Goal: Navigation & Orientation: Understand site structure

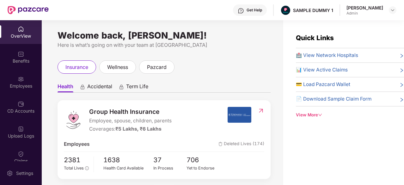
click at [15, 36] on div "OverView" at bounding box center [21, 36] width 42 height 6
click at [26, 69] on div "OverView Benefits Employees CD Accounts Upload Logs Claims Claim Analysis Stepa…" at bounding box center [21, 90] width 42 height 141
click at [20, 61] on div "Benefits" at bounding box center [21, 61] width 42 height 6
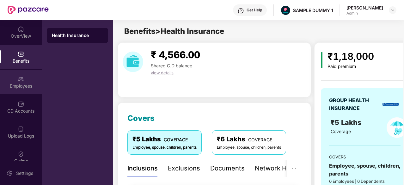
click at [23, 78] on img at bounding box center [21, 79] width 6 height 6
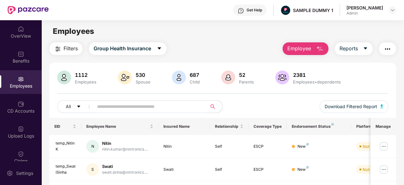
click at [20, 94] on div "OverView Benefits Employees CD Accounts Upload Logs Claims Claim Analysis Stepa…" at bounding box center [21, 90] width 42 height 141
click at [22, 102] on img at bounding box center [21, 104] width 6 height 6
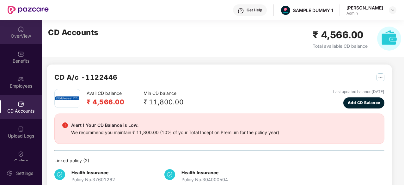
click at [18, 31] on img at bounding box center [21, 29] width 6 height 6
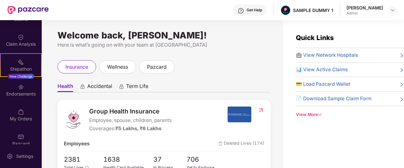
scroll to position [142, 0]
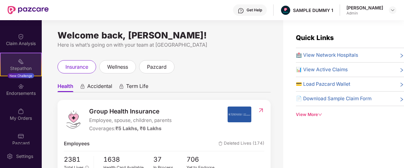
click at [21, 68] on div "Stepathon" at bounding box center [21, 68] width 40 height 6
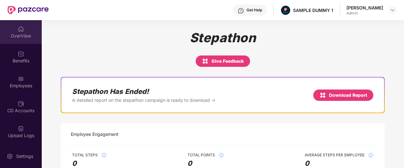
click at [12, 28] on div "OverView" at bounding box center [21, 32] width 42 height 24
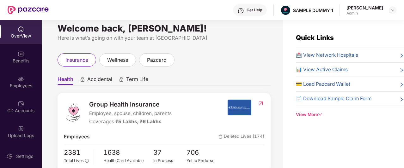
scroll to position [6, 0]
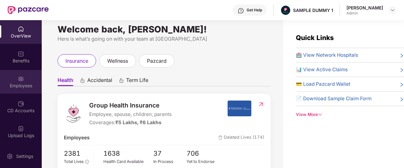
click at [19, 89] on div "Employees" at bounding box center [21, 82] width 42 height 24
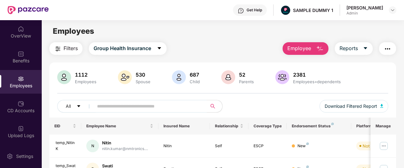
click at [321, 50] on img "button" at bounding box center [320, 49] width 8 height 8
click at [257, 46] on div "Filters Group Health Insurance Employee Reports" at bounding box center [222, 48] width 347 height 13
click at [309, 47] on span "Employee" at bounding box center [299, 49] width 24 height 8
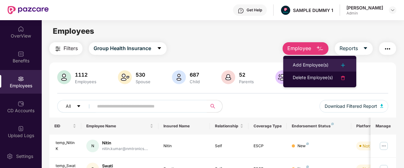
click at [304, 63] on div "Add Employee(s)" at bounding box center [311, 66] width 36 height 8
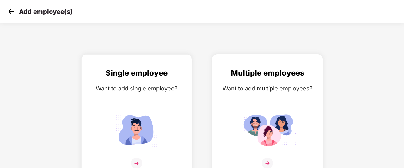
scroll to position [10, 0]
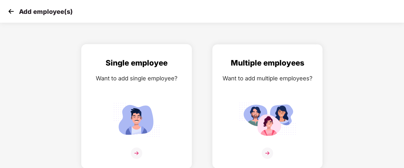
click at [164, 85] on div "Single employee Want to add single employee?" at bounding box center [136, 112] width 97 height 110
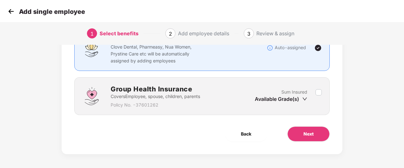
scroll to position [63, 0]
click at [299, 128] on button "Next" at bounding box center [308, 134] width 42 height 15
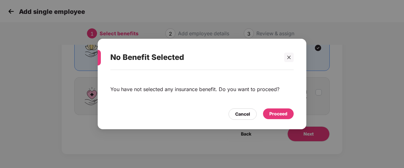
click at [285, 117] on div "Proceed" at bounding box center [278, 114] width 18 height 7
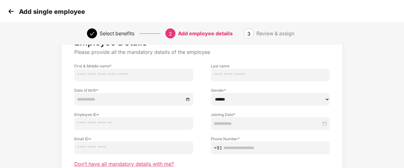
scroll to position [0, 0]
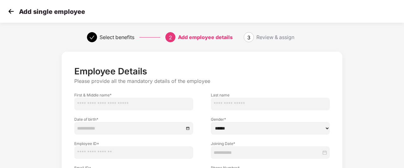
click at [10, 12] on img at bounding box center [10, 11] width 9 height 9
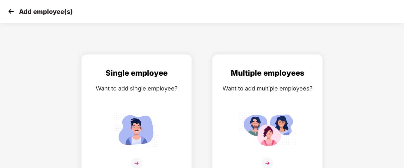
click at [8, 11] on img at bounding box center [10, 11] width 9 height 9
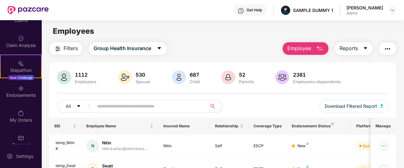
scroll to position [141, 0]
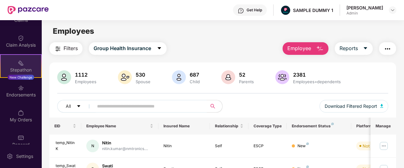
click at [19, 60] on img at bounding box center [21, 63] width 6 height 6
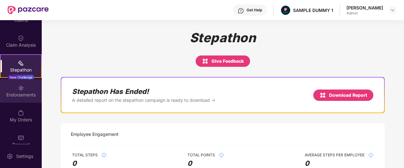
click at [15, 95] on div "Endorsements" at bounding box center [21, 95] width 42 height 6
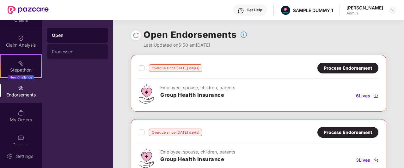
click at [57, 49] on div "Processed" at bounding box center [77, 51] width 61 height 15
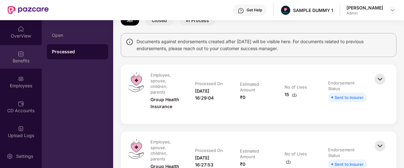
click at [24, 59] on div "Benefits" at bounding box center [21, 61] width 42 height 6
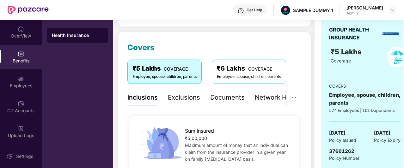
scroll to position [73, 0]
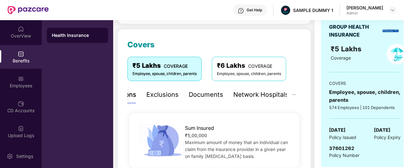
click at [266, 96] on div "Network Hospitals" at bounding box center [260, 95] width 55 height 10
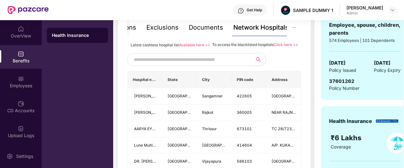
scroll to position [141, 0]
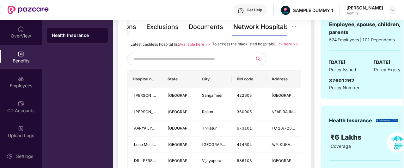
click at [237, 64] on input "text" at bounding box center [188, 58] width 108 height 9
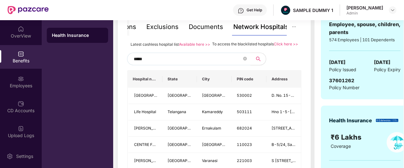
type input "******"
click at [244, 61] on icon "close-circle" at bounding box center [245, 59] width 4 height 4
type input "******"
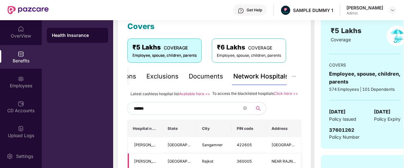
scroll to position [89, 0]
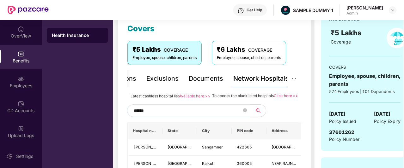
click at [178, 116] on input "******" at bounding box center [188, 110] width 108 height 9
drag, startPoint x: 178, startPoint y: 117, endPoint x: 121, endPoint y: 119, distance: 57.9
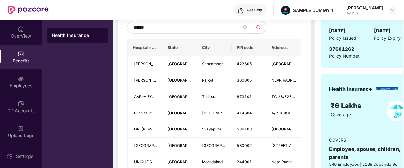
scroll to position [173, 0]
type input "******"
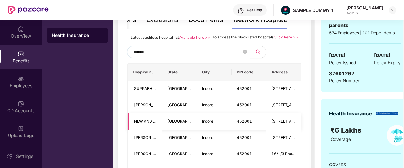
scroll to position [144, 0]
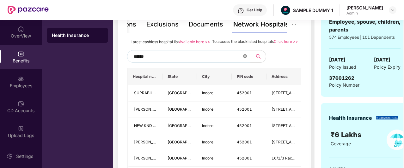
click at [244, 58] on icon "close-circle" at bounding box center [245, 56] width 4 height 4
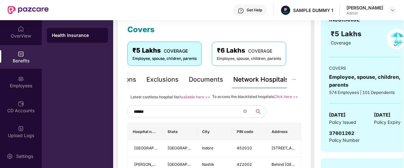
scroll to position [88, 0]
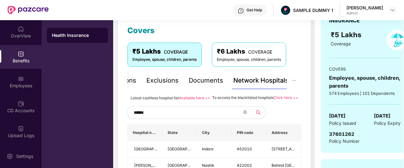
type input "******"
click at [149, 97] on span "Latest cashless hospital list" at bounding box center [154, 98] width 48 height 5
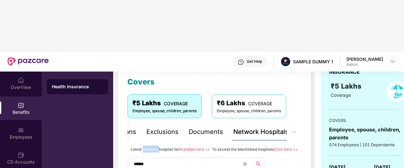
click at [149, 147] on span "Latest cashless hospital list" at bounding box center [154, 149] width 48 height 5
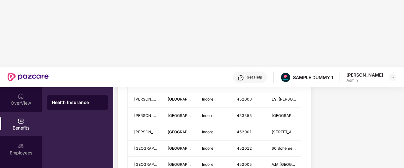
scroll to position [933, 0]
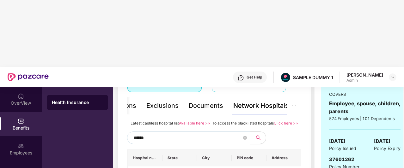
scroll to position [128, 0]
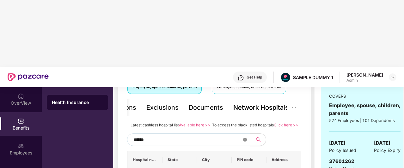
click at [243, 138] on icon "close-circle" at bounding box center [245, 140] width 4 height 4
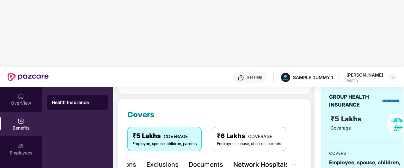
scroll to position [70, 0]
type input "**********"
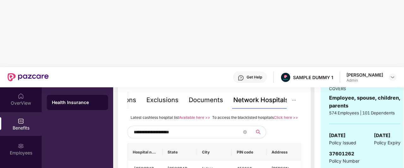
scroll to position [136, 0]
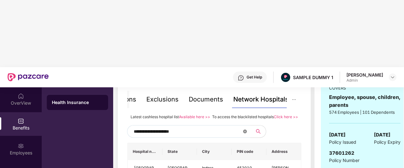
click at [245, 130] on icon "close-circle" at bounding box center [245, 132] width 4 height 4
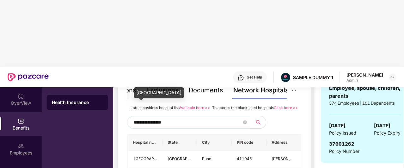
scroll to position [144, 0]
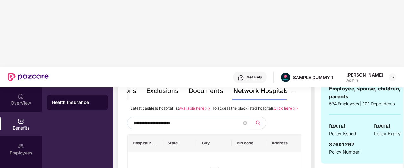
type input "**********"
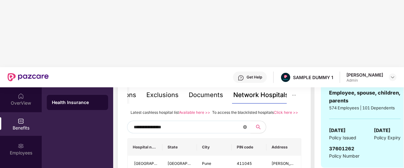
click at [246, 125] on icon "close-circle" at bounding box center [245, 127] width 4 height 4
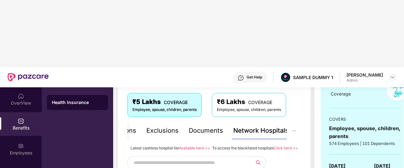
scroll to position [103, 0]
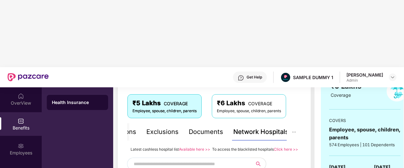
click at [164, 127] on div "Exclusions" at bounding box center [162, 132] width 32 height 10
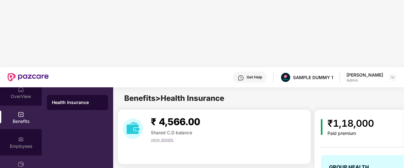
scroll to position [7, 0]
click at [13, 168] on div "CD Accounts" at bounding box center [21, 171] width 42 height 6
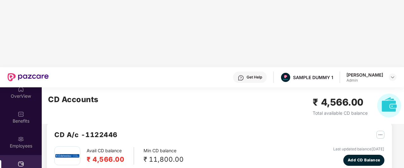
scroll to position [10, 0]
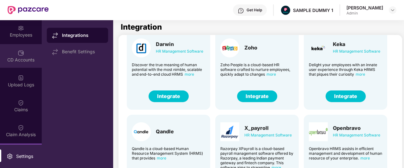
scroll to position [58, 0]
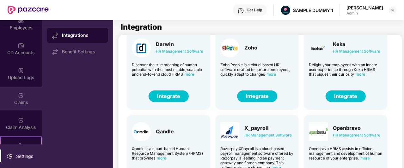
click at [18, 100] on div "Claims" at bounding box center [21, 103] width 42 height 6
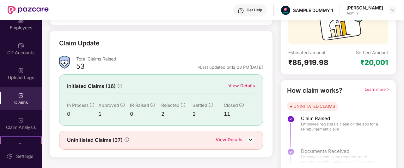
scroll to position [78, 0]
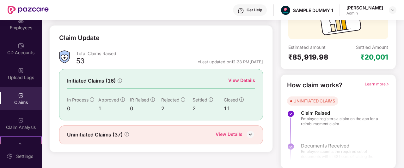
click at [240, 79] on div "View Details" at bounding box center [241, 80] width 27 height 7
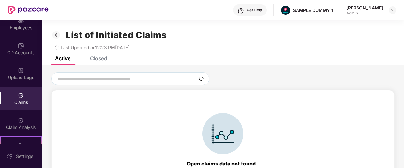
click at [97, 58] on div "Closed" at bounding box center [98, 58] width 17 height 6
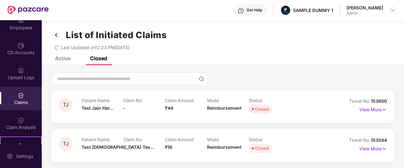
click at [20, 107] on div "Claims" at bounding box center [21, 99] width 42 height 24
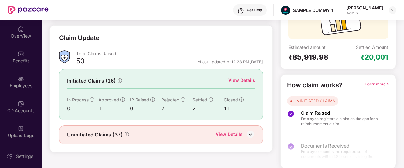
click at [16, 87] on div "Employees" at bounding box center [21, 86] width 42 height 6
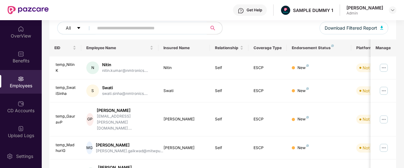
scroll to position [1, 0]
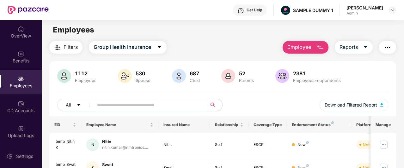
click at [390, 47] on img "button" at bounding box center [387, 48] width 8 height 8
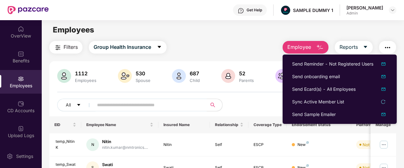
click at [267, 37] on main "Employees Filters Group Health Insurance Employee Reports 1112 Employees 530 Sp…" at bounding box center [223, 103] width 362 height 168
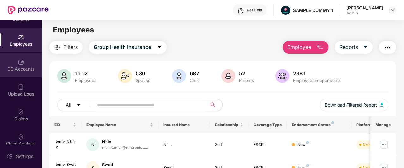
scroll to position [60, 0]
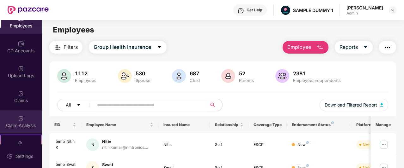
click at [18, 119] on img at bounding box center [21, 119] width 6 height 6
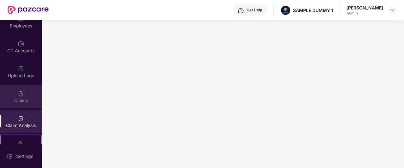
click at [14, 98] on div "Claims" at bounding box center [21, 101] width 42 height 6
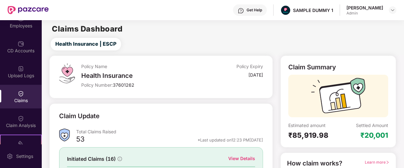
click at [253, 8] on div "Get Help" at bounding box center [250, 9] width 34 height 11
click at [319, 39] on div "Health Insurance | ESCP" at bounding box center [223, 44] width 359 height 13
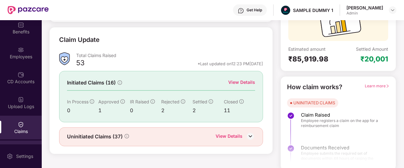
scroll to position [28, 0]
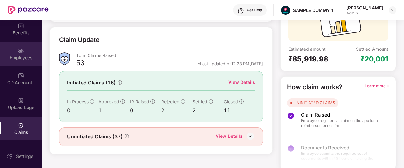
click at [18, 54] on img at bounding box center [21, 51] width 6 height 6
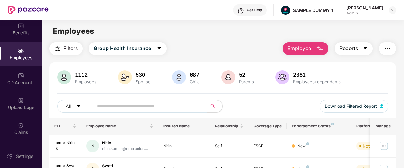
click at [361, 49] on button "Reports" at bounding box center [354, 48] width 38 height 13
click at [265, 51] on div "Filters Group Health Insurance Employee Reports" at bounding box center [222, 48] width 347 height 13
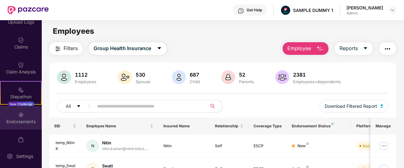
scroll to position [150, 0]
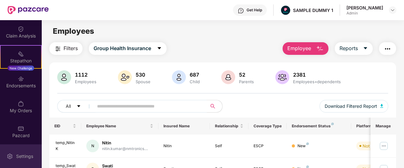
click at [9, 153] on div at bounding box center [10, 156] width 6 height 6
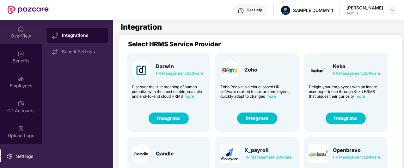
click at [12, 31] on div "OverView" at bounding box center [21, 32] width 42 height 24
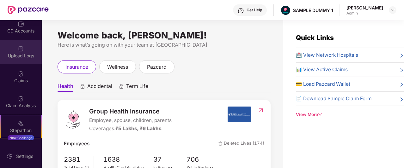
scroll to position [80, 0]
click at [18, 51] on img at bounding box center [21, 48] width 6 height 6
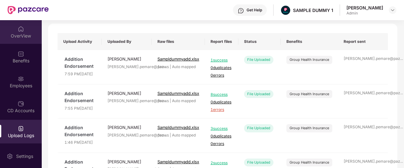
click at [18, 26] on img at bounding box center [21, 29] width 6 height 6
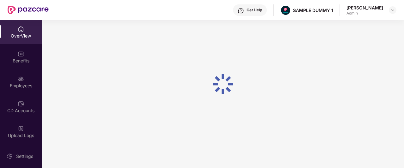
scroll to position [20, 0]
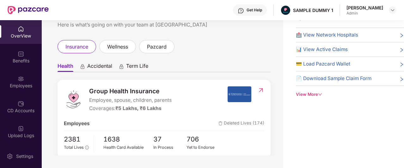
click at [142, 64] on span "Term Life" at bounding box center [137, 67] width 22 height 9
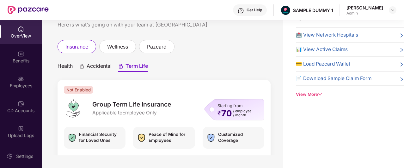
click at [64, 66] on span "Health" at bounding box center [64, 67] width 15 height 9
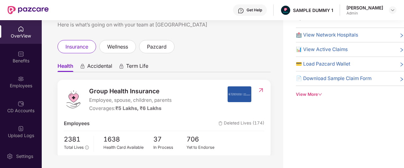
click at [64, 66] on span "Health" at bounding box center [65, 67] width 16 height 9
